Goal: Task Accomplishment & Management: Use online tool/utility

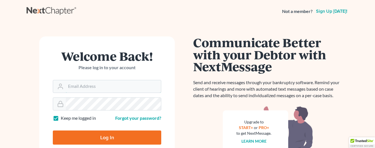
type input "[EMAIL_ADDRESS][DOMAIN_NAME]"
click at [121, 129] on div "Log In" at bounding box center [107, 135] width 108 height 19
click at [117, 133] on input "Log In" at bounding box center [107, 137] width 108 height 14
type input "Thinking..."
